Goal: Task Accomplishment & Management: Manage account settings

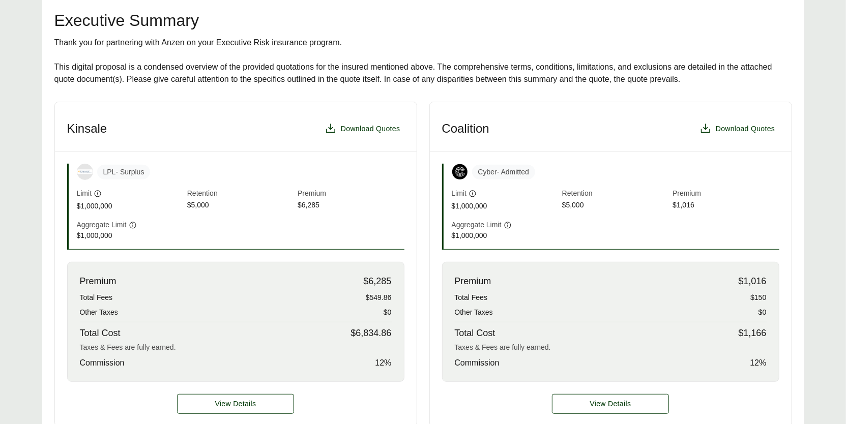
scroll to position [251, 0]
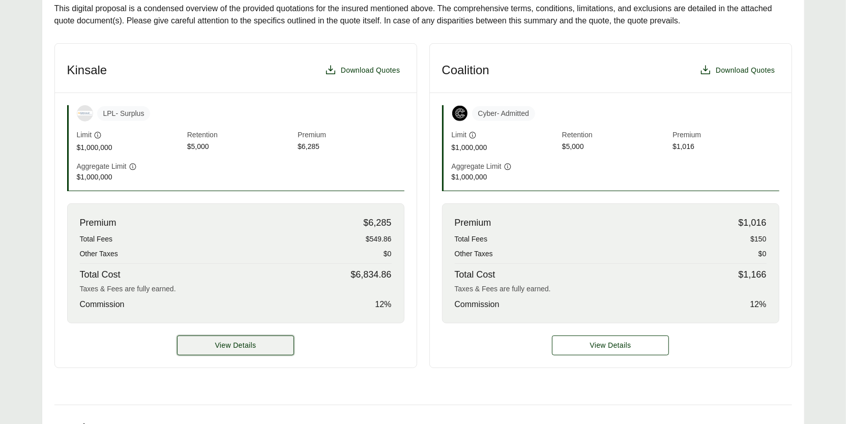
click at [282, 355] on button "View Details" at bounding box center [235, 346] width 117 height 20
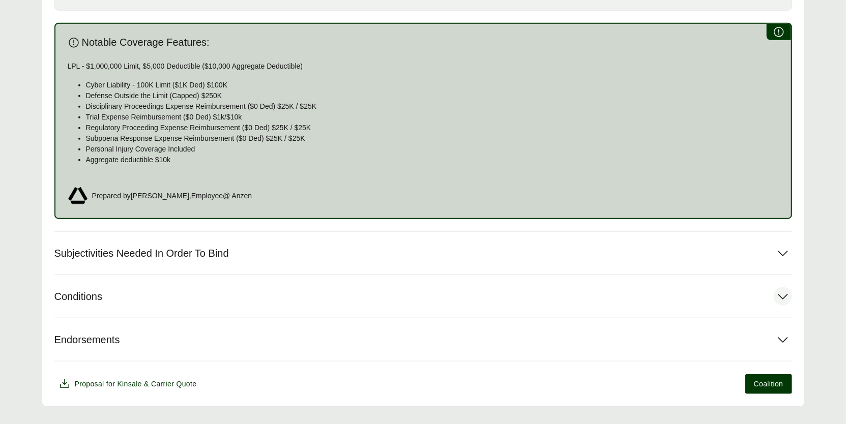
scroll to position [603, 0]
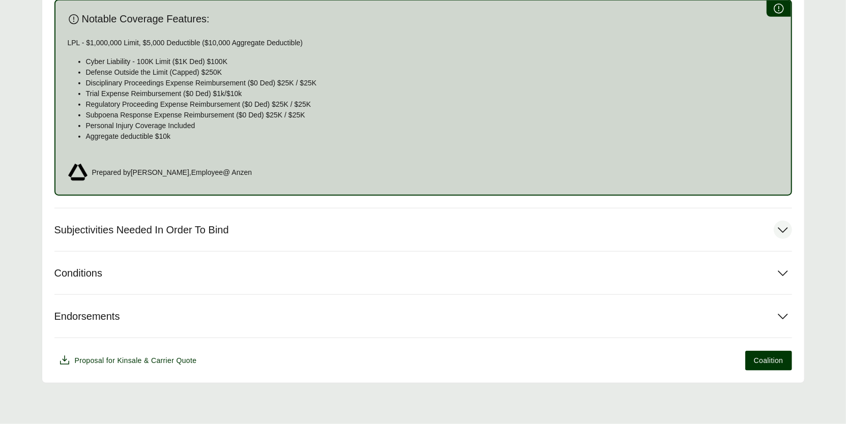
click at [227, 220] on button "Subjectivities Needed In Order To Bind" at bounding box center [422, 229] width 737 height 43
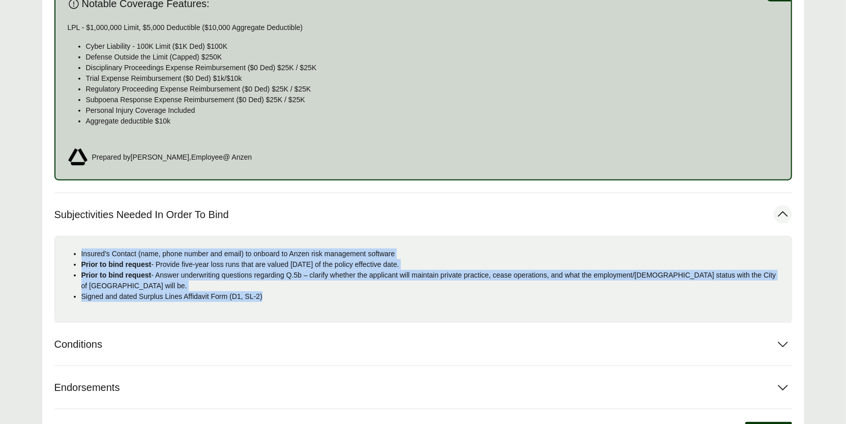
drag, startPoint x: 277, startPoint y: 317, endPoint x: 80, endPoint y: 270, distance: 202.5
click at [80, 270] on ul "Insured's Contact (name, phone number and email) to onboard to Anzen risk manag…" at bounding box center [423, 275] width 720 height 53
copy ul "Insured's Contact (name, phone number and email) to onboard to Anzen risk manag…"
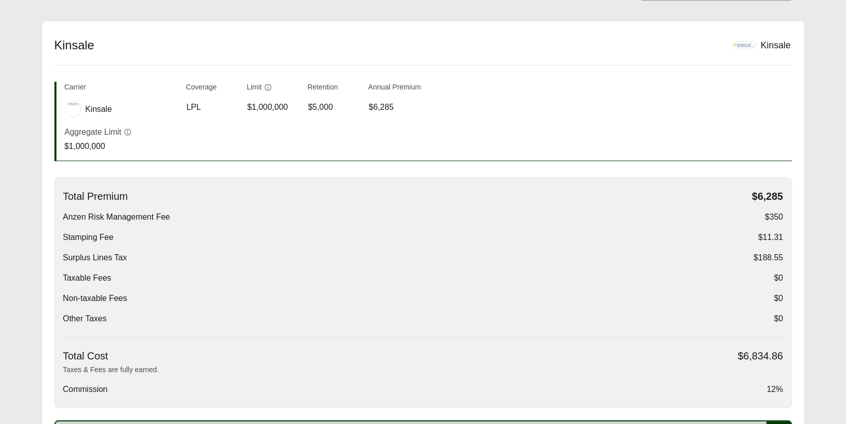
scroll to position [0, 0]
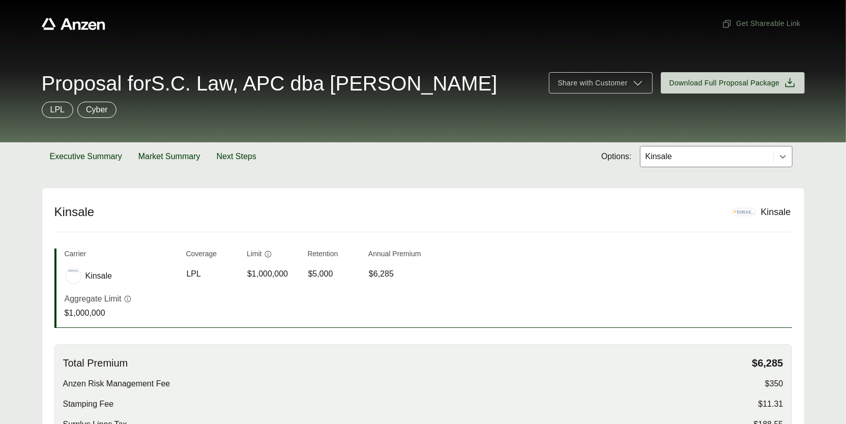
click at [728, 163] on div at bounding box center [706, 157] width 125 height 12
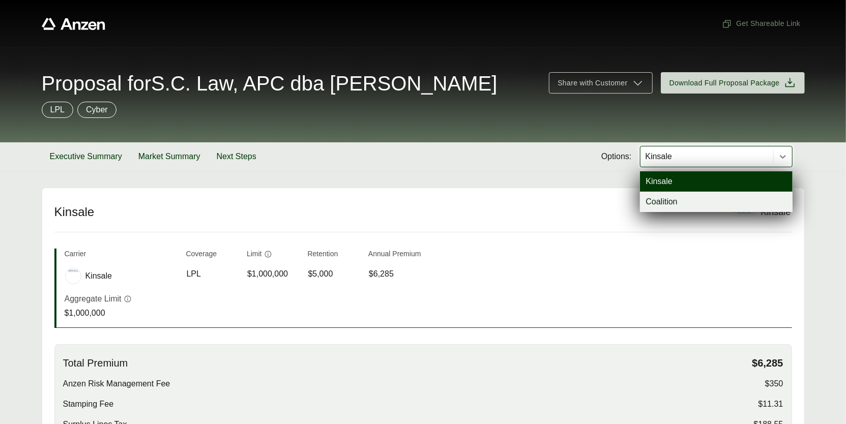
click at [685, 212] on div "Coalition" at bounding box center [716, 202] width 153 height 20
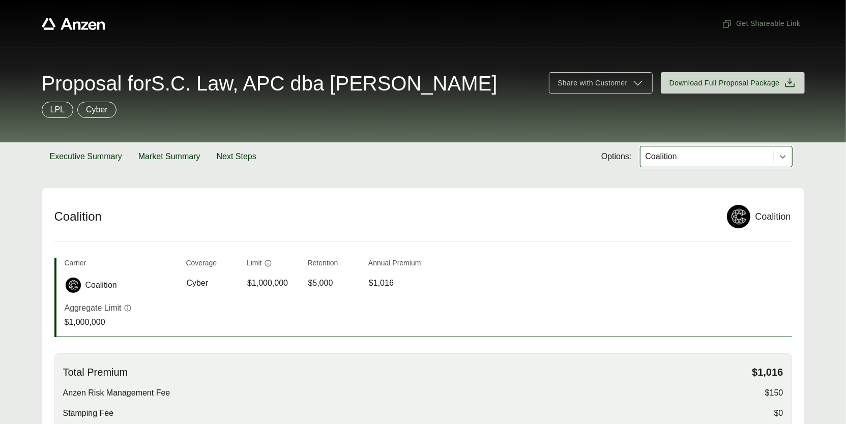
click at [691, 167] on div "Coalition" at bounding box center [706, 156] width 133 height 20
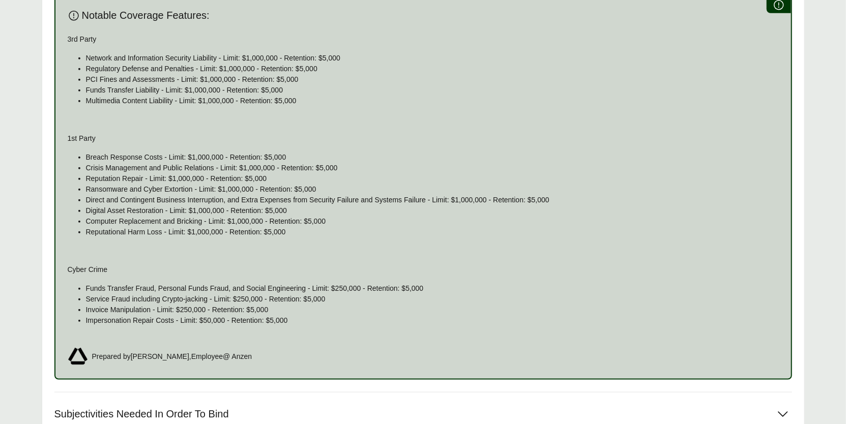
scroll to position [798, 0]
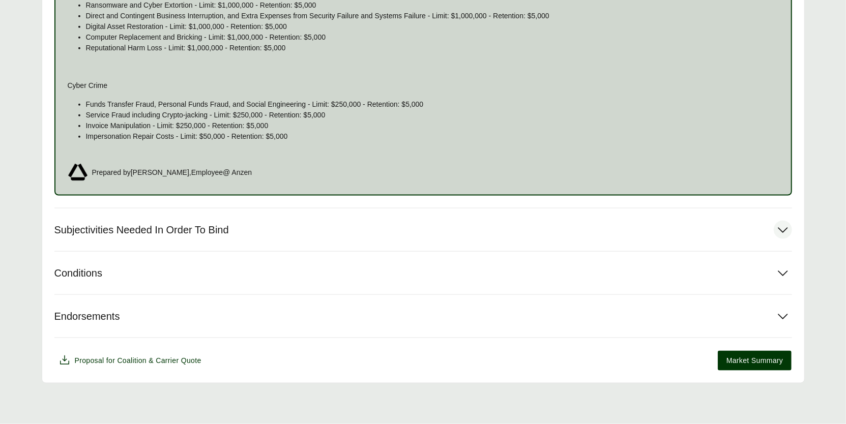
click at [223, 243] on button "Subjectivities Needed In Order To Bind" at bounding box center [422, 229] width 737 height 43
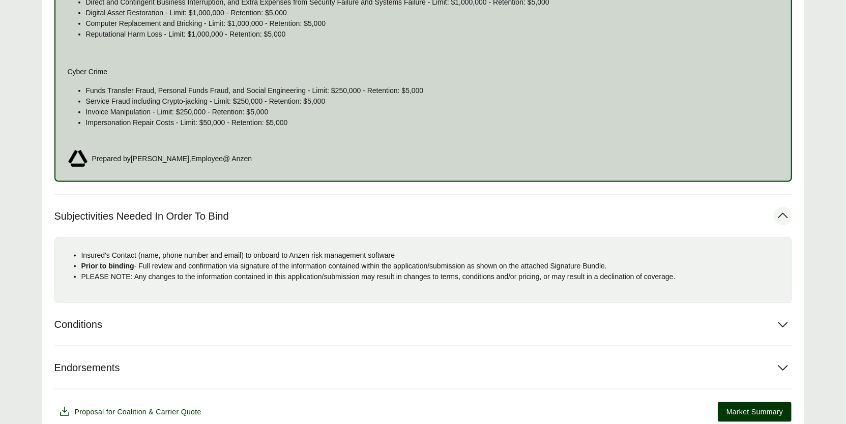
drag, startPoint x: 661, startPoint y: 284, endPoint x: 81, endPoint y: 273, distance: 580.3
click at [81, 273] on ul "Insured's Contact (name, phone number and email) to onboard to Anzen risk manag…" at bounding box center [423, 266] width 720 height 32
copy ul "Insured's Contact (name, phone number and email) to onboard to Anzen risk manag…"
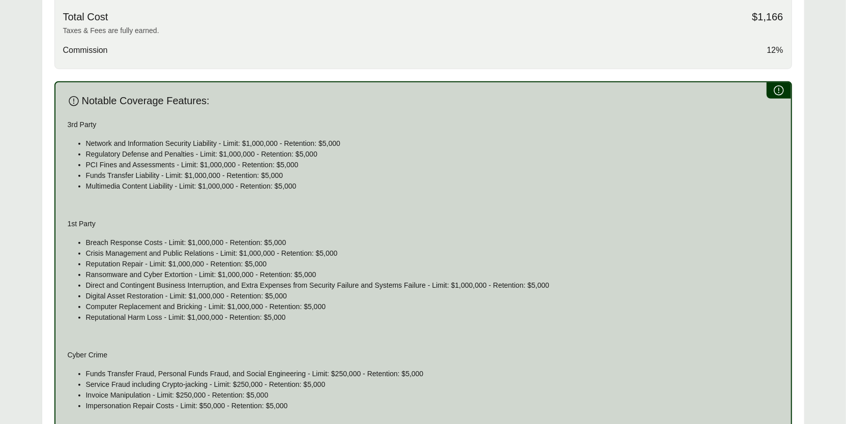
scroll to position [268, 0]
